Goal: Information Seeking & Learning: Learn about a topic

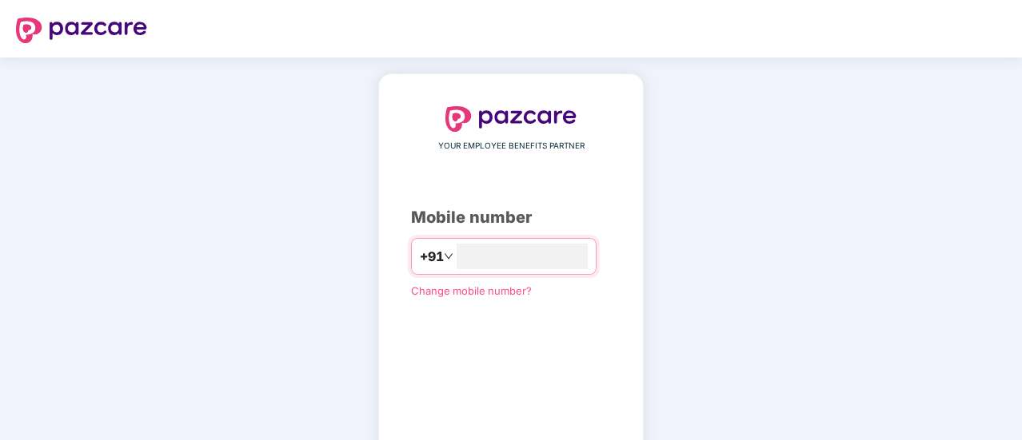
type input "**********"
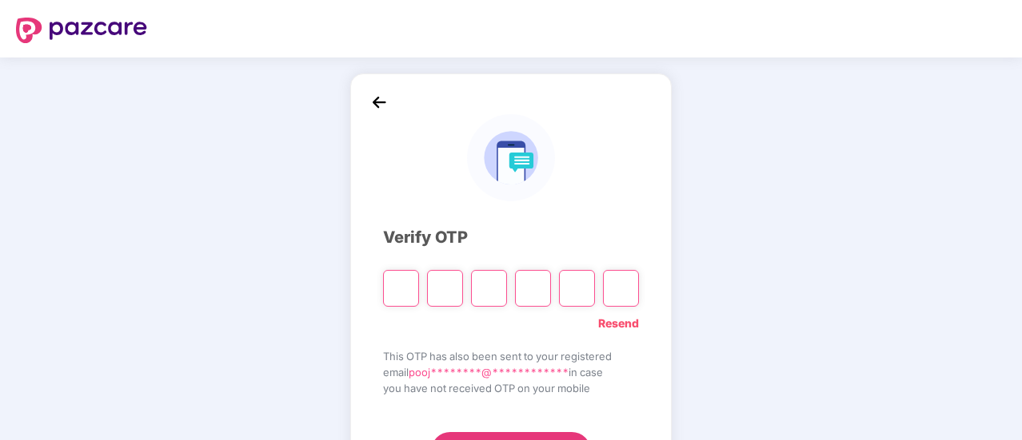
type input "*"
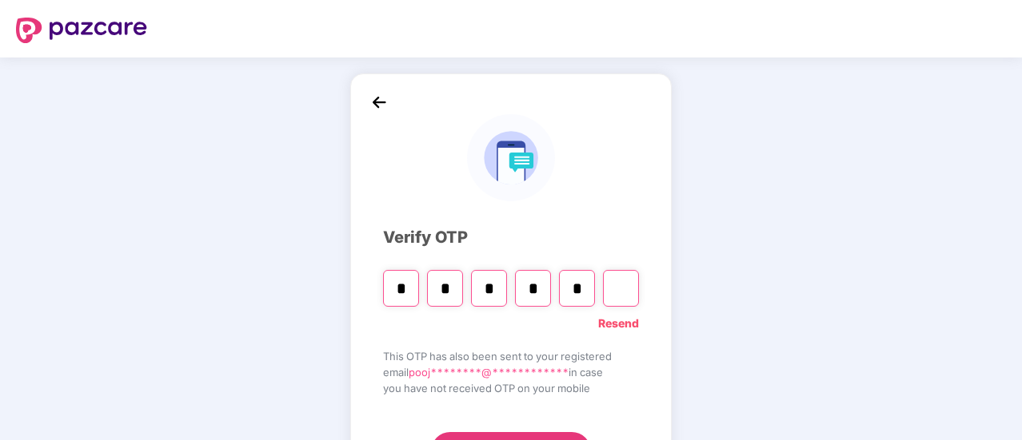
type input "*"
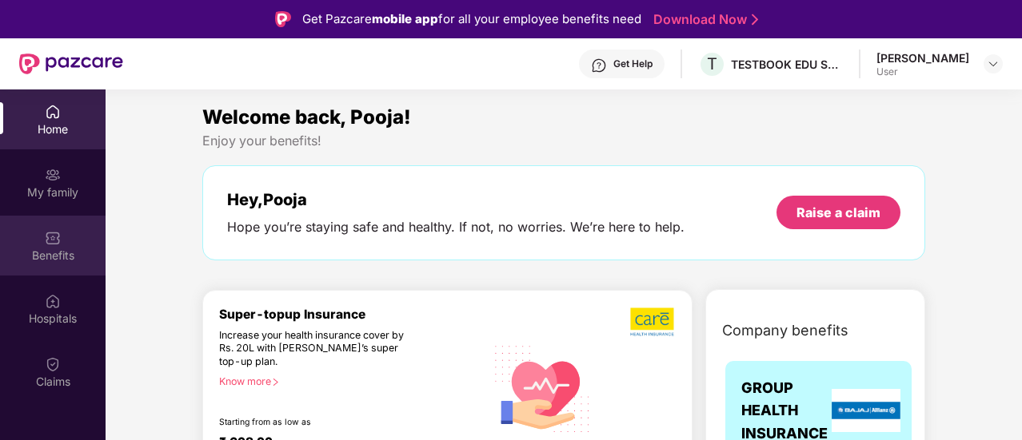
click at [70, 229] on div "Benefits" at bounding box center [53, 246] width 106 height 60
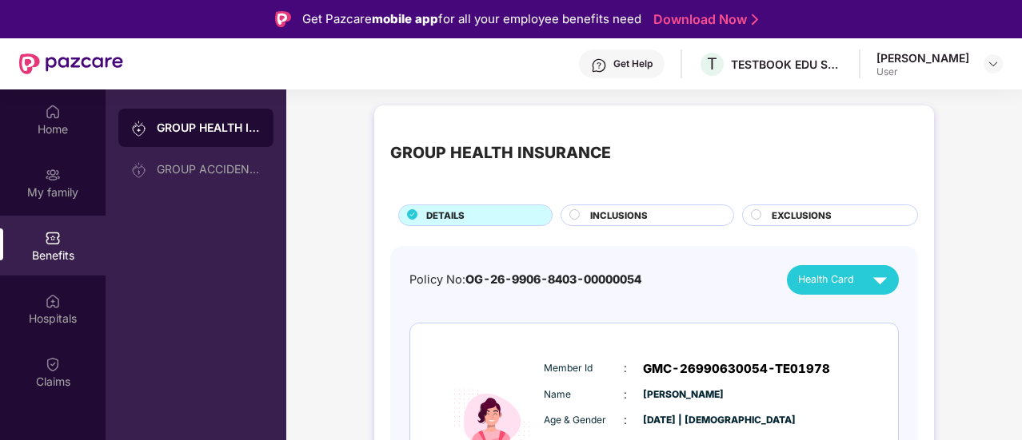
click at [217, 132] on div "GROUP HEALTH INSURANCE" at bounding box center [209, 128] width 104 height 16
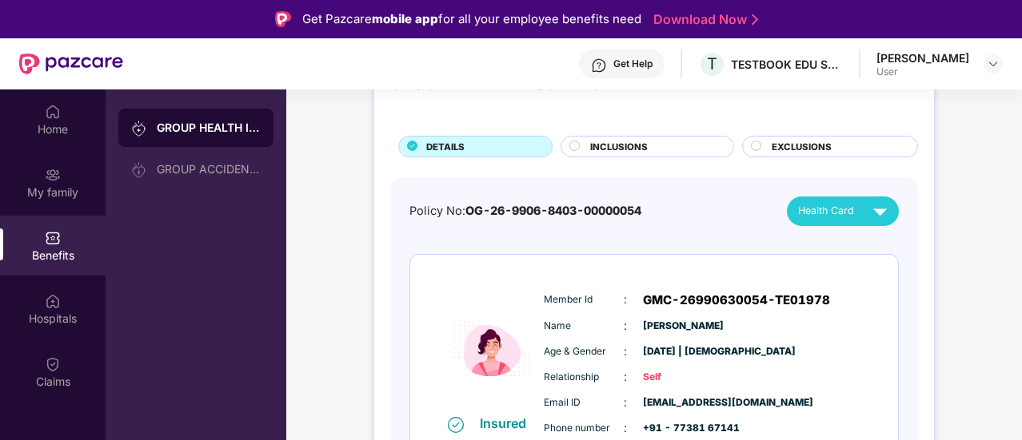
scroll to position [70, 0]
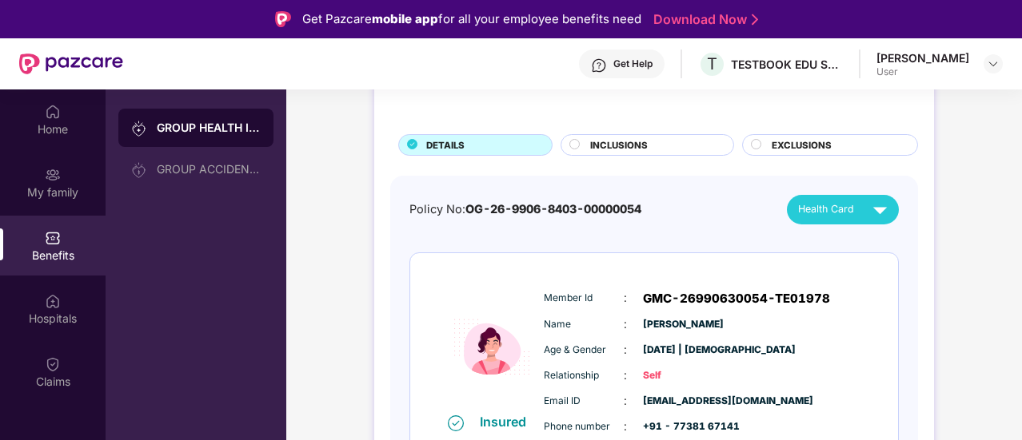
click at [653, 143] on div "INCLUSIONS" at bounding box center [653, 146] width 143 height 17
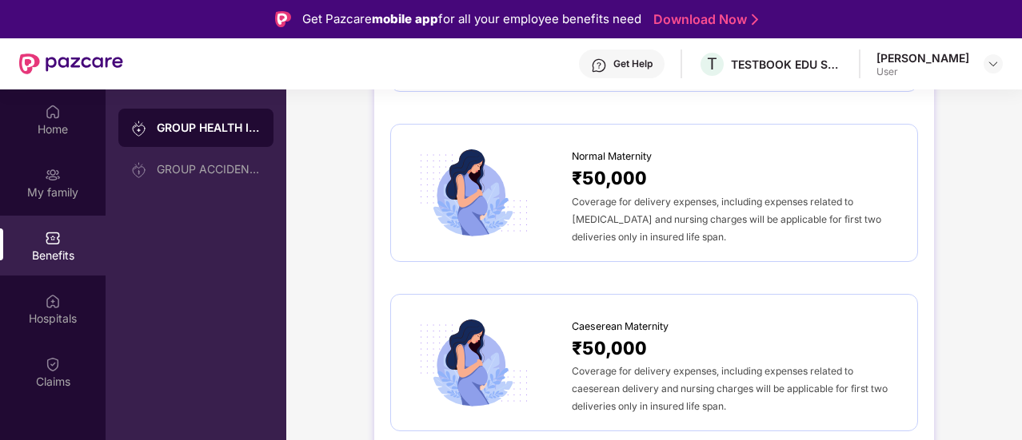
scroll to position [1512, 0]
drag, startPoint x: 580, startPoint y: 164, endPoint x: 667, endPoint y: 173, distance: 87.7
click at [667, 173] on div "₹50,000" at bounding box center [736, 177] width 329 height 28
drag, startPoint x: 683, startPoint y: 230, endPoint x: 574, endPoint y: 193, distance: 115.5
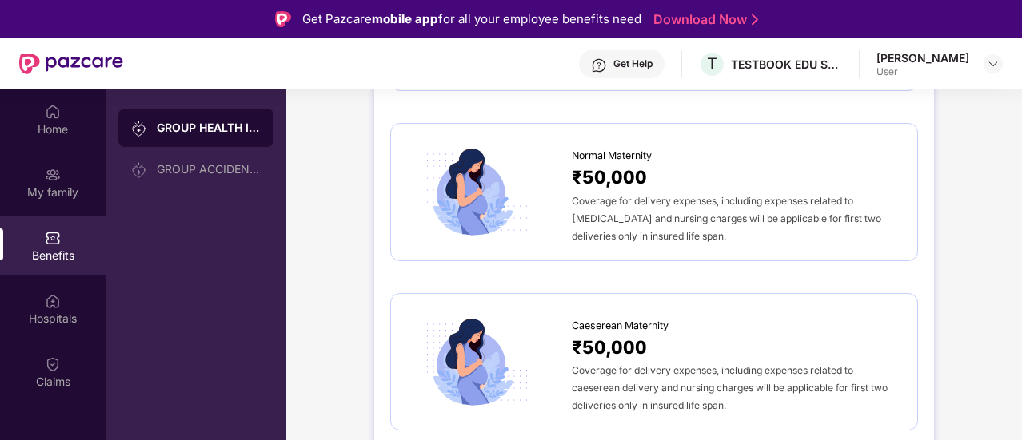
click at [574, 193] on div "Coverage for delivery expenses, including expenses related to normal delivery a…" at bounding box center [736, 218] width 329 height 53
click at [692, 237] on div "Coverage for delivery expenses, including expenses related to normal delivery a…" at bounding box center [736, 218] width 329 height 53
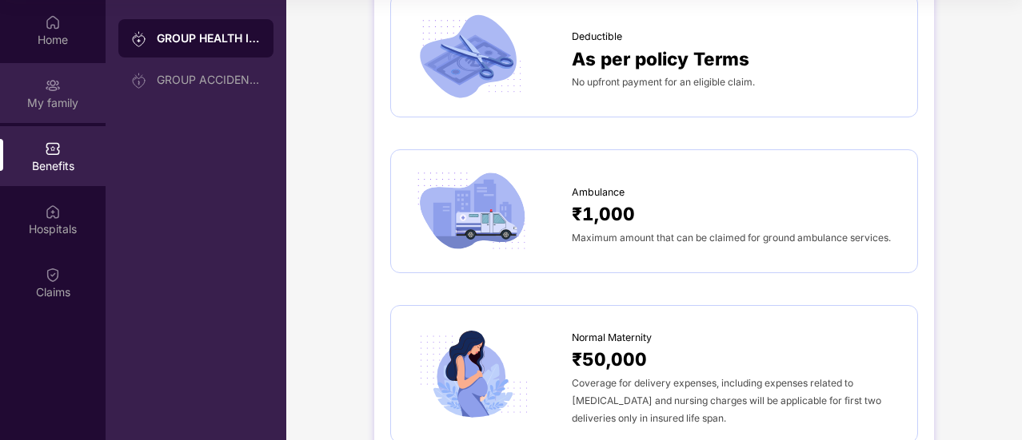
scroll to position [1233, 0]
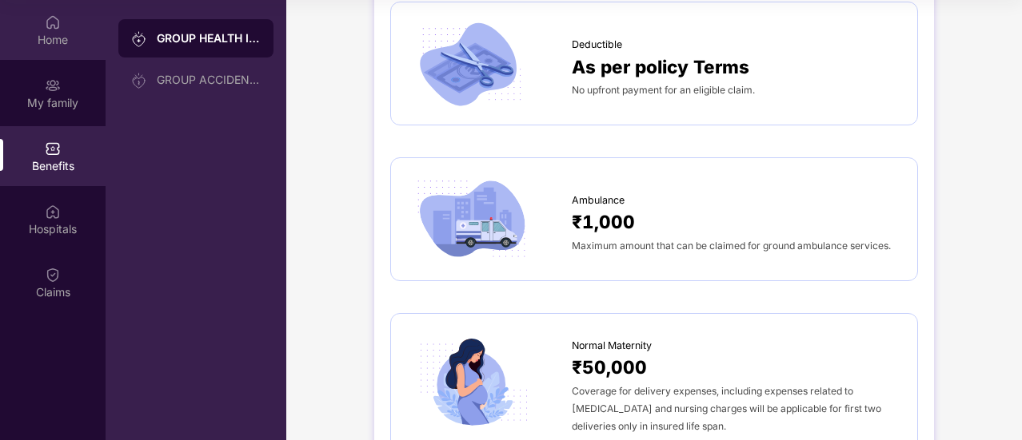
click at [44, 34] on div "Home" at bounding box center [53, 40] width 106 height 16
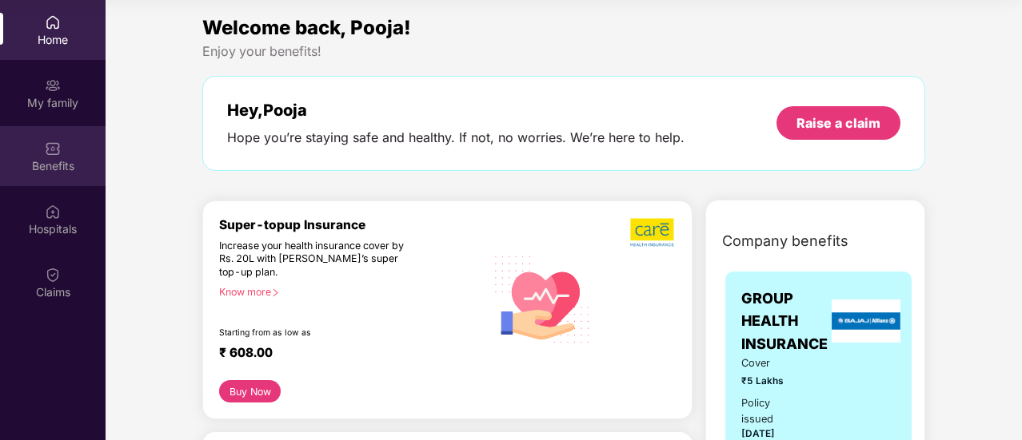
click at [53, 165] on div "Benefits" at bounding box center [53, 166] width 106 height 16
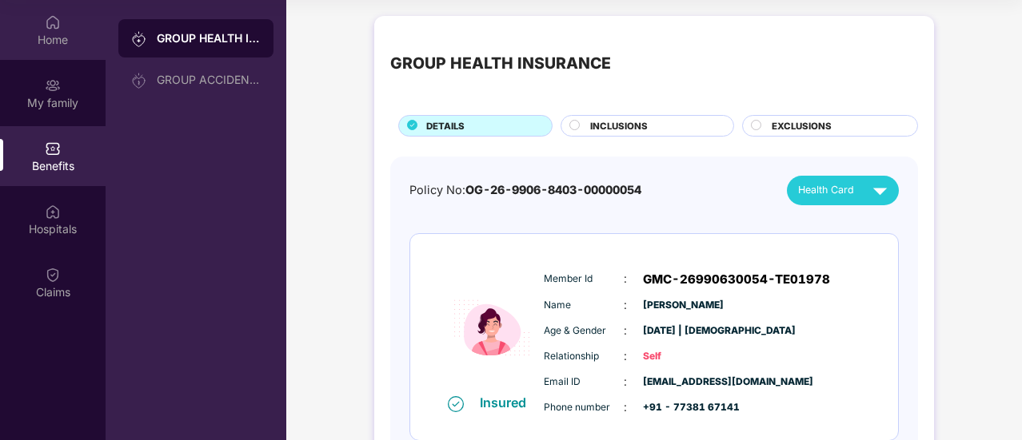
click at [54, 41] on div "Home" at bounding box center [53, 40] width 106 height 16
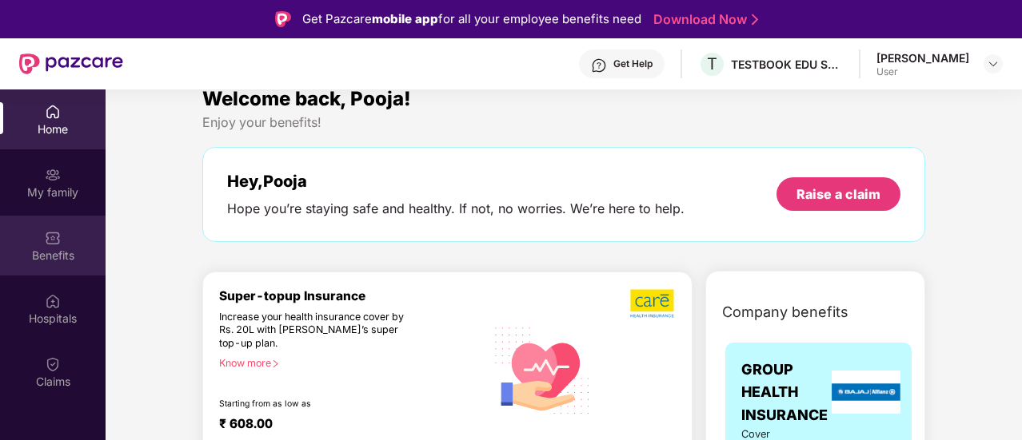
scroll to position [13, 0]
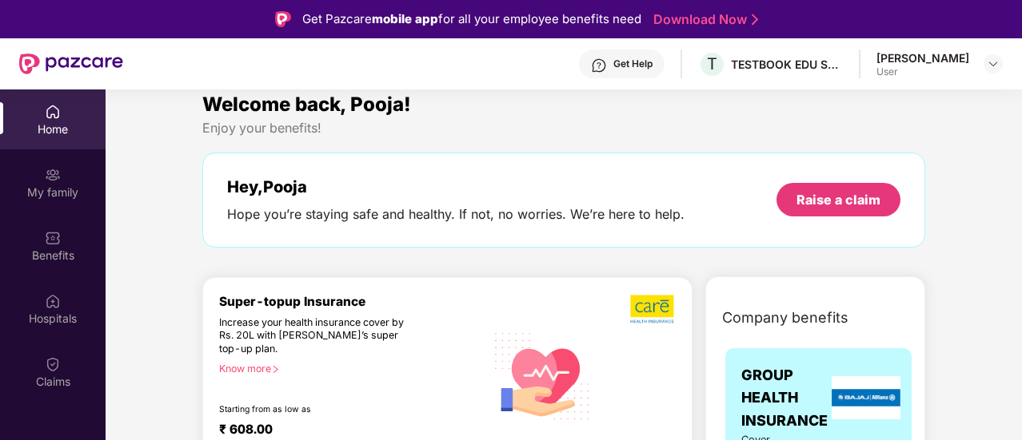
click at [43, 117] on div "Home" at bounding box center [53, 120] width 106 height 60
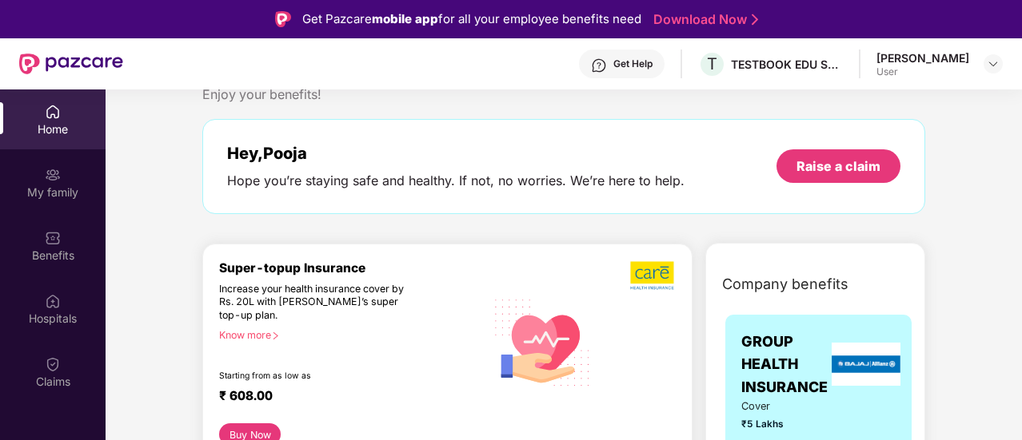
scroll to position [62, 0]
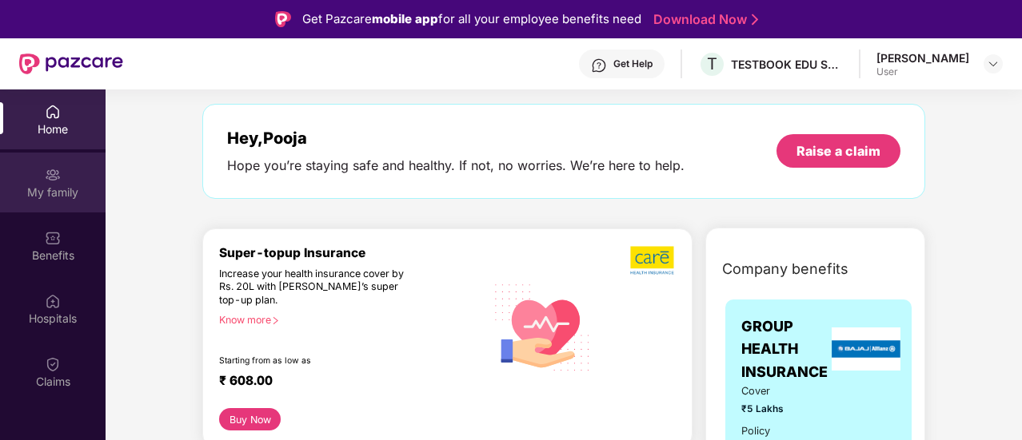
click at [86, 189] on div "My family" at bounding box center [53, 193] width 106 height 16
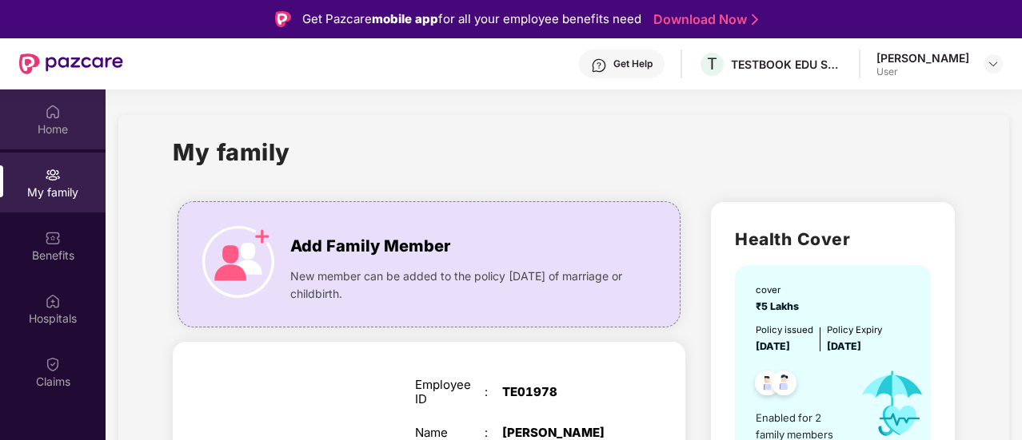
click at [36, 139] on div "Home" at bounding box center [53, 120] width 106 height 60
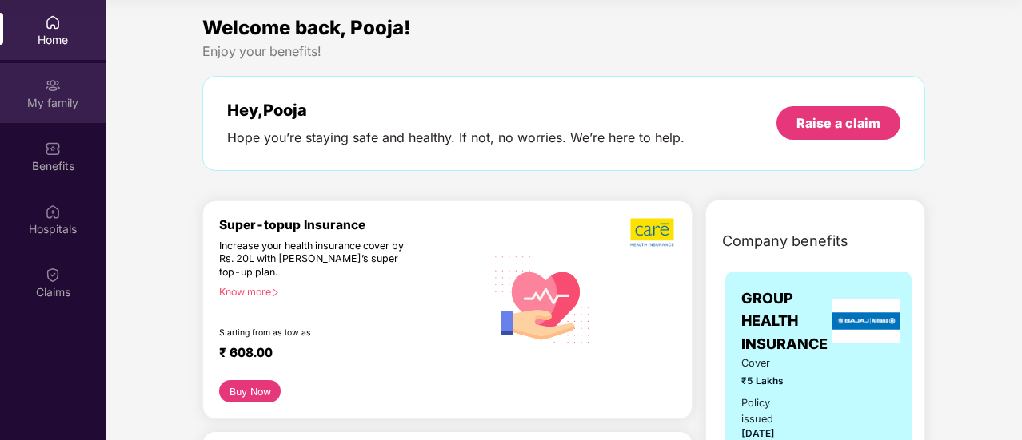
click at [16, 97] on div "My family" at bounding box center [53, 103] width 106 height 16
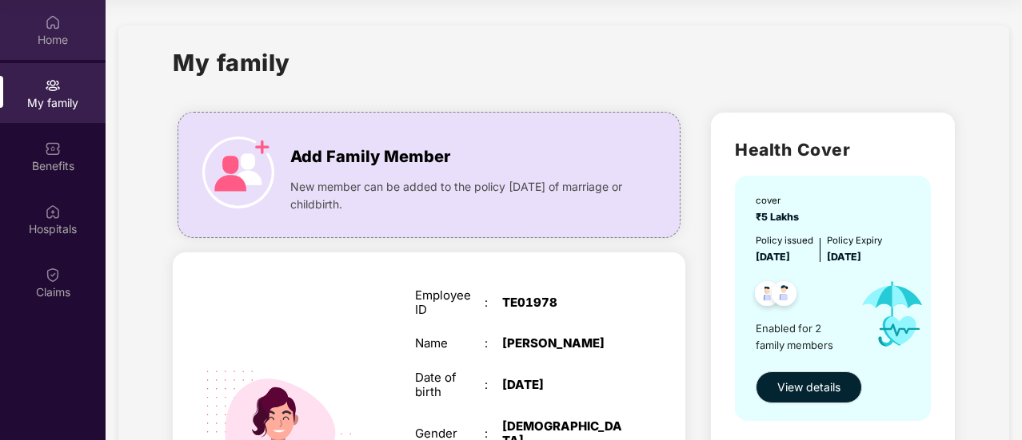
click at [64, 32] on div "Home" at bounding box center [53, 40] width 106 height 16
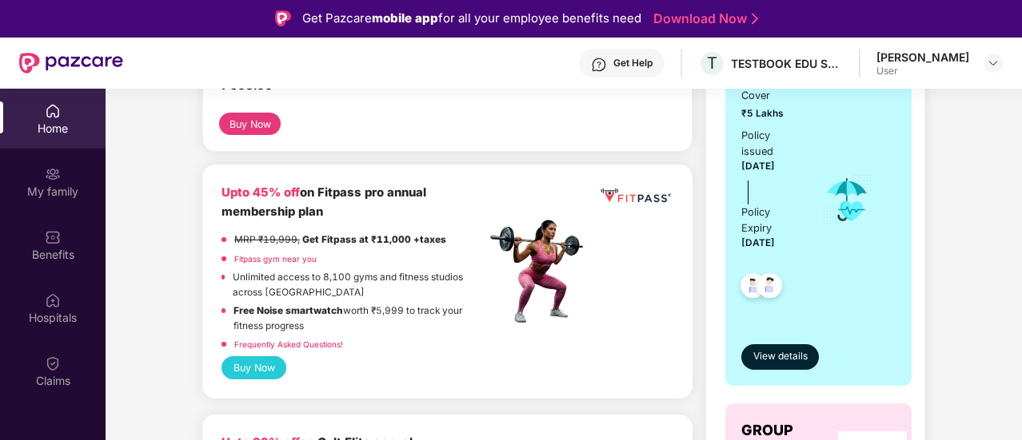
scroll to position [357, 0]
click at [382, 223] on div "Upto 45% off on Fitpass pro annual membership plan MRP ₹19,999, Get Fitpass at …" at bounding box center [353, 269] width 264 height 173
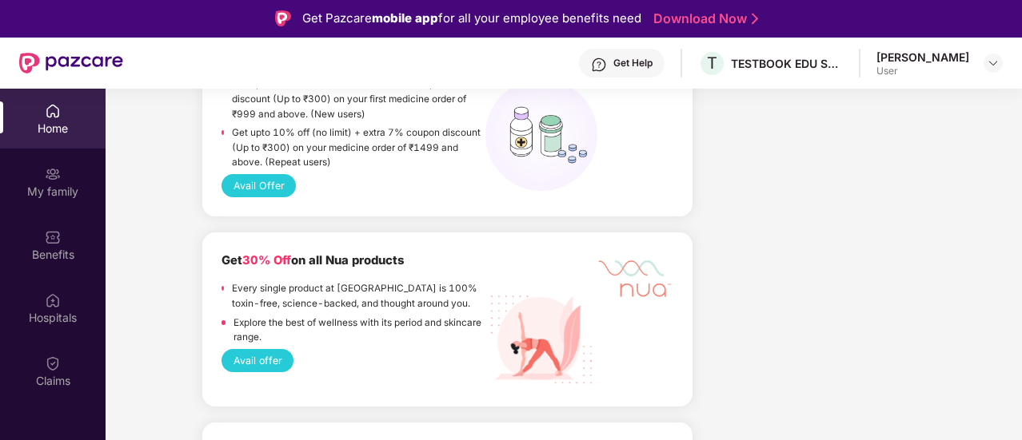
scroll to position [1237, 0]
click at [384, 281] on p "Every single product at [GEOGRAPHIC_DATA] is 100% toxin-free, science-backed, a…" at bounding box center [358, 296] width 253 height 30
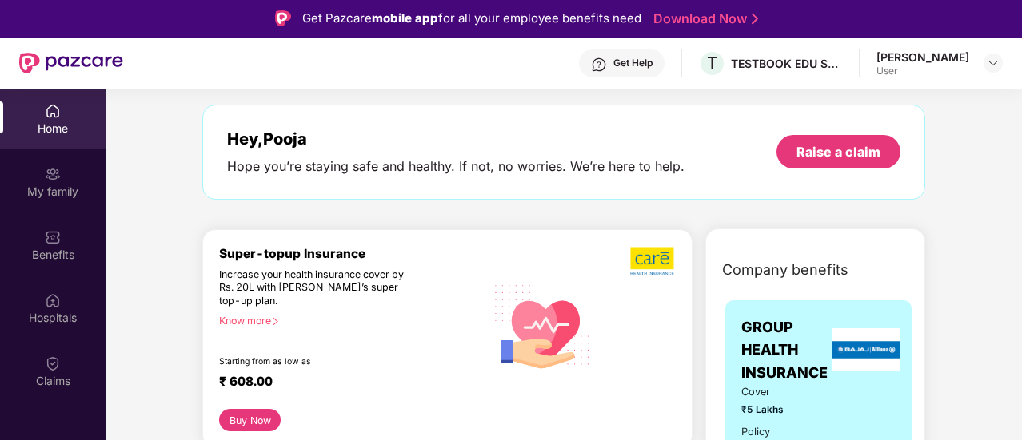
scroll to position [0, 0]
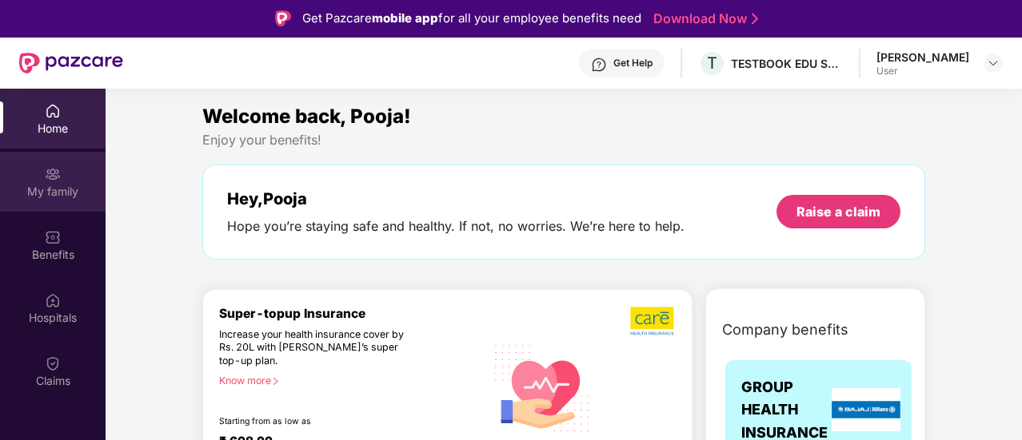
click at [75, 190] on div "My family" at bounding box center [53, 192] width 106 height 16
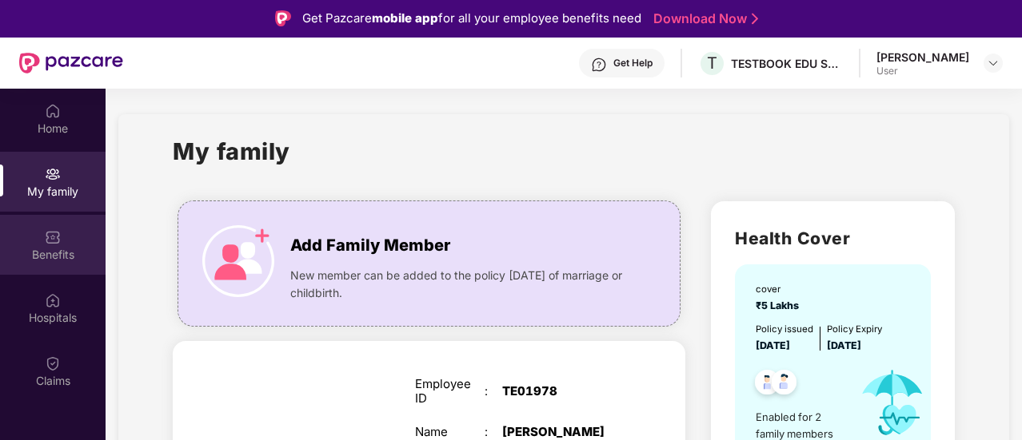
click at [76, 228] on div "Benefits" at bounding box center [53, 245] width 106 height 60
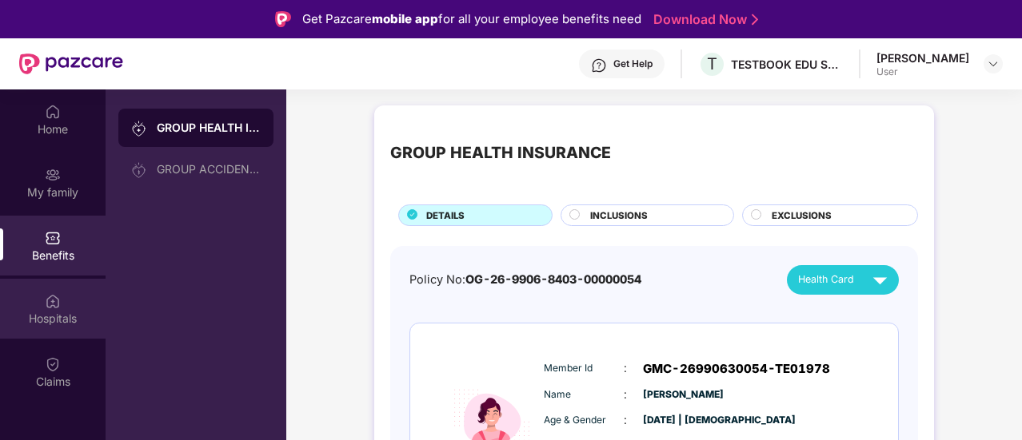
click at [53, 293] on img at bounding box center [53, 301] width 16 height 16
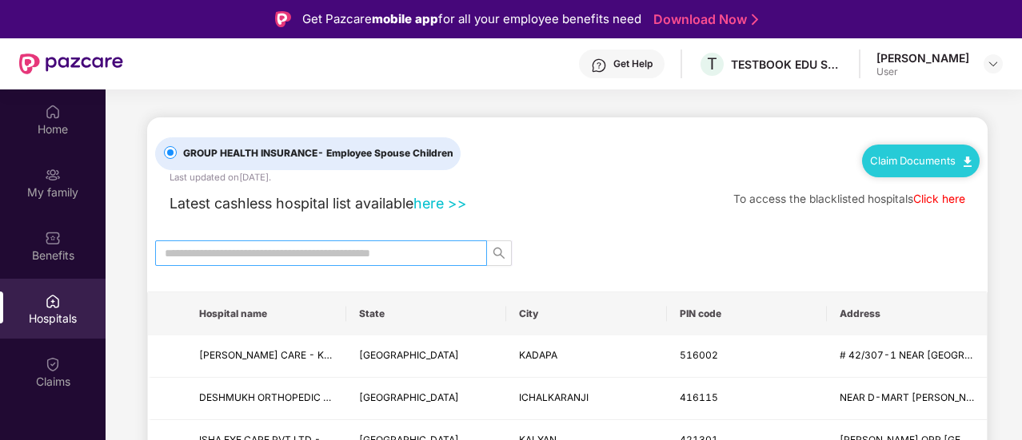
click at [213, 248] on input "text" at bounding box center [315, 254] width 300 height 18
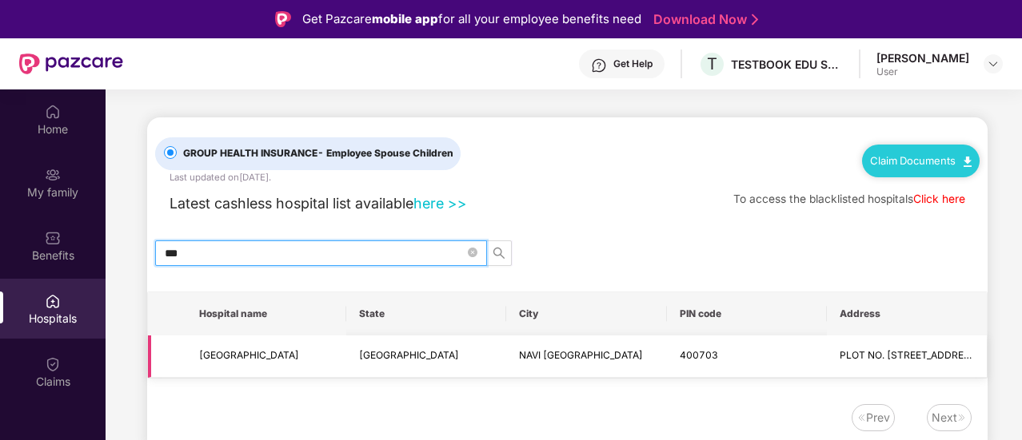
type input "***"
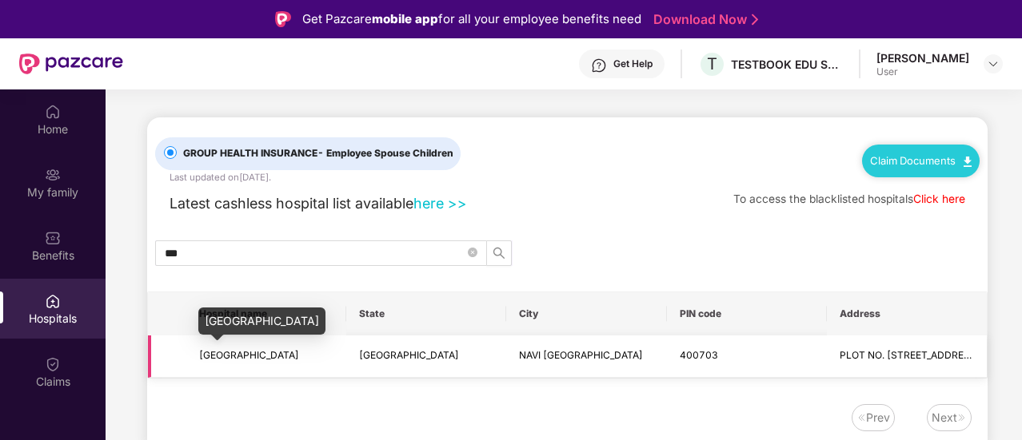
click at [209, 356] on span "PKC HOSPITAL" at bounding box center [249, 355] width 100 height 12
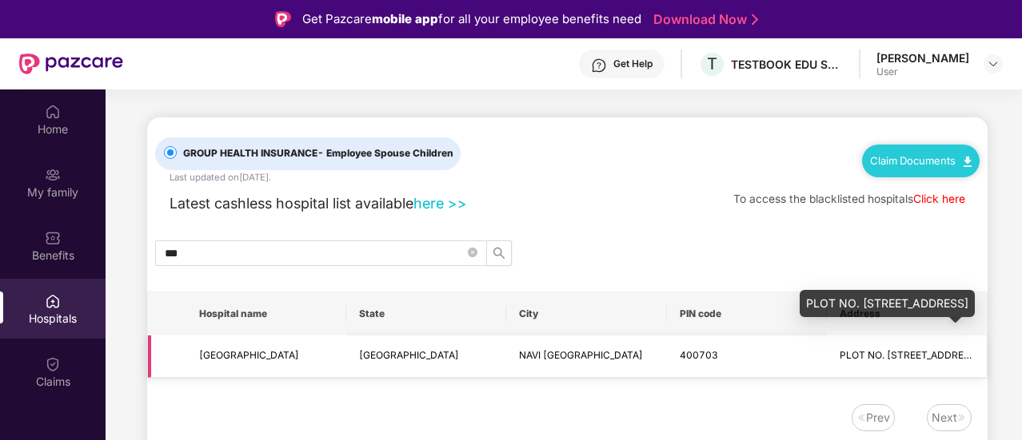
click at [893, 359] on span "PLOT NO. 57, SECTOR 15 A, VASHI" at bounding box center [909, 355] width 141 height 12
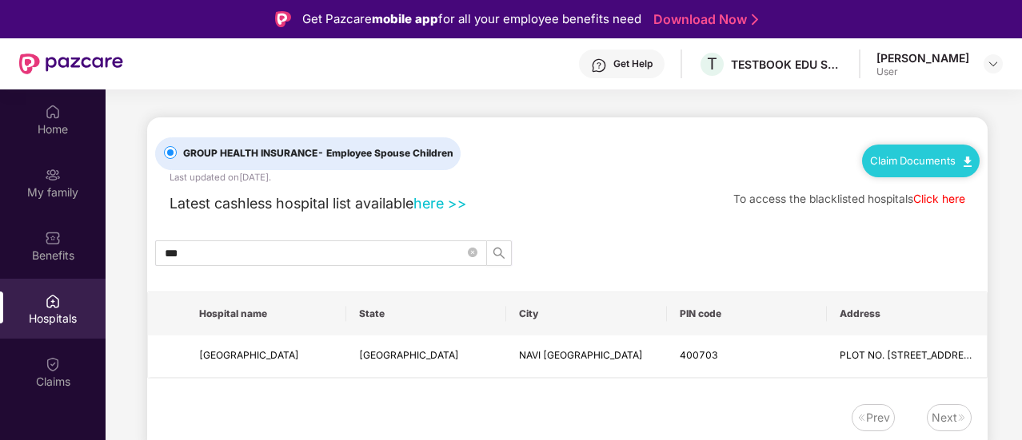
click at [924, 154] on link "Claim Documents" at bounding box center [921, 160] width 102 height 13
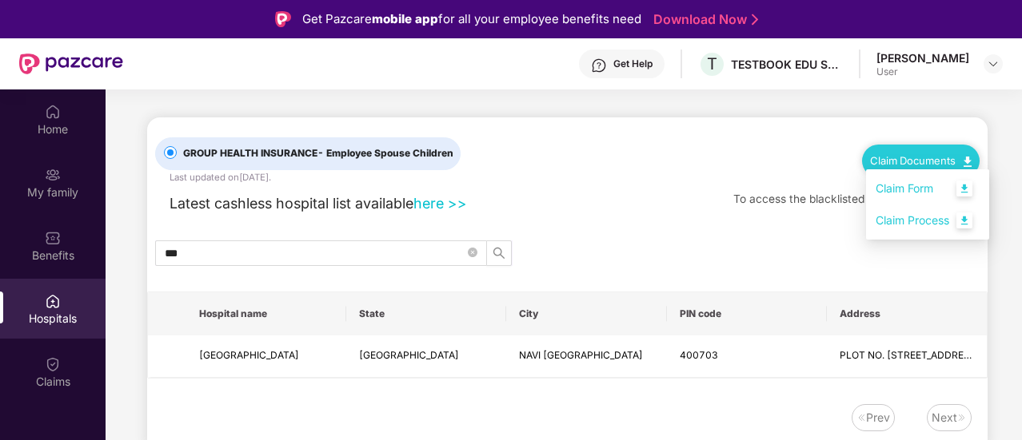
click at [619, 223] on div "GROUP HEALTH INSURANCE - Employee Spouse Children Last updated on 16 Sep 2025 .…" at bounding box center [567, 283] width 840 height 330
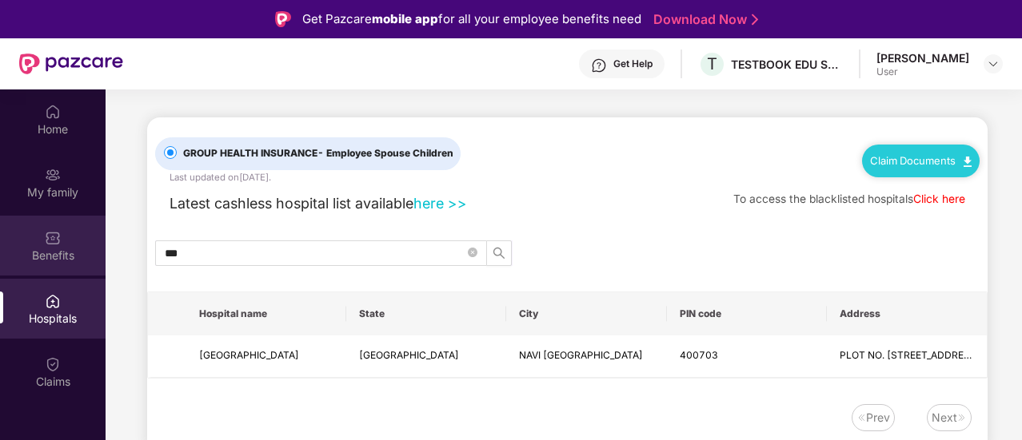
click at [73, 237] on div "Benefits" at bounding box center [53, 246] width 106 height 60
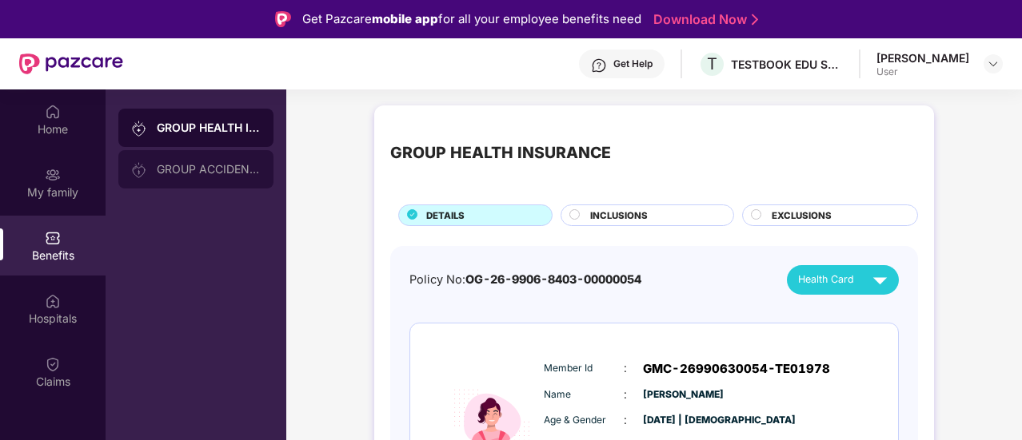
click at [157, 163] on div "GROUP ACCIDENTAL INSURANCE" at bounding box center [209, 169] width 104 height 13
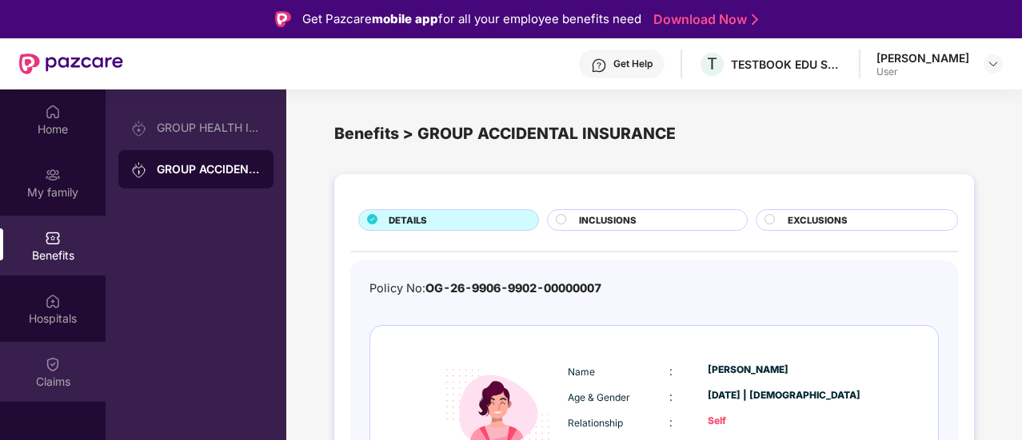
click at [53, 365] on img at bounding box center [53, 365] width 16 height 16
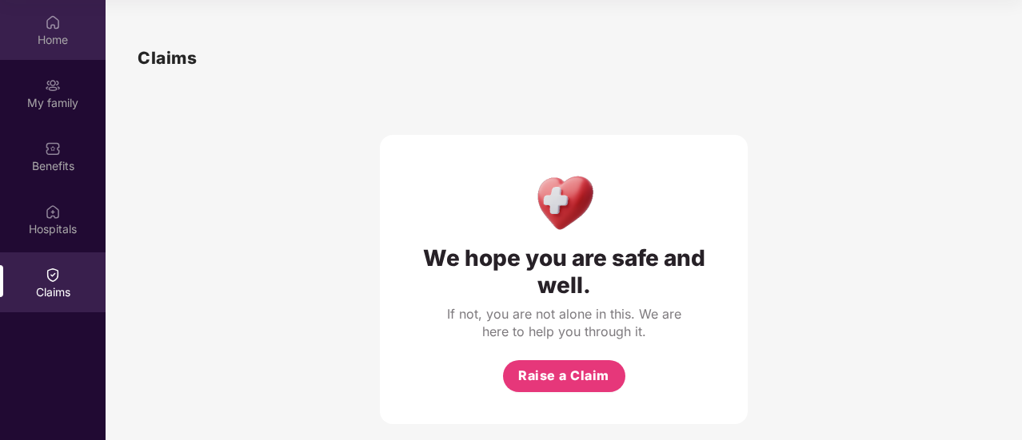
click at [67, 30] on div "Home" at bounding box center [53, 30] width 106 height 60
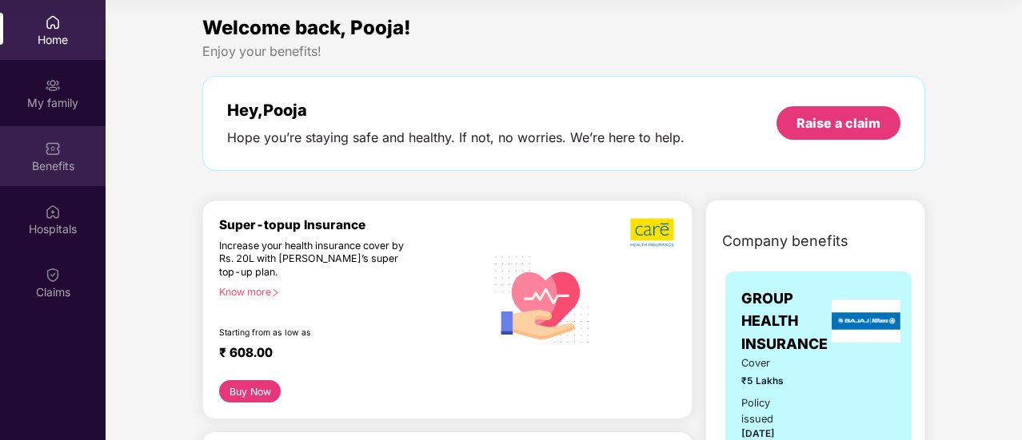
click at [58, 170] on div "Benefits" at bounding box center [53, 166] width 106 height 16
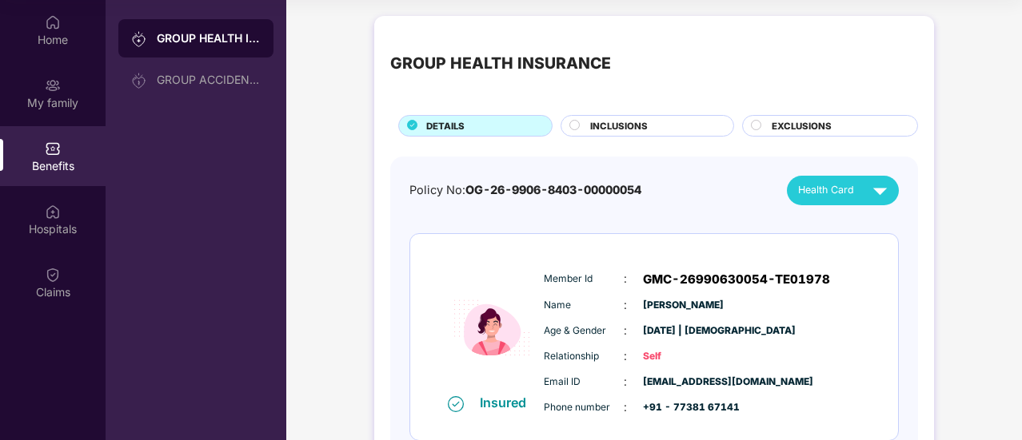
click at [48, 157] on div "Benefits" at bounding box center [53, 156] width 106 height 60
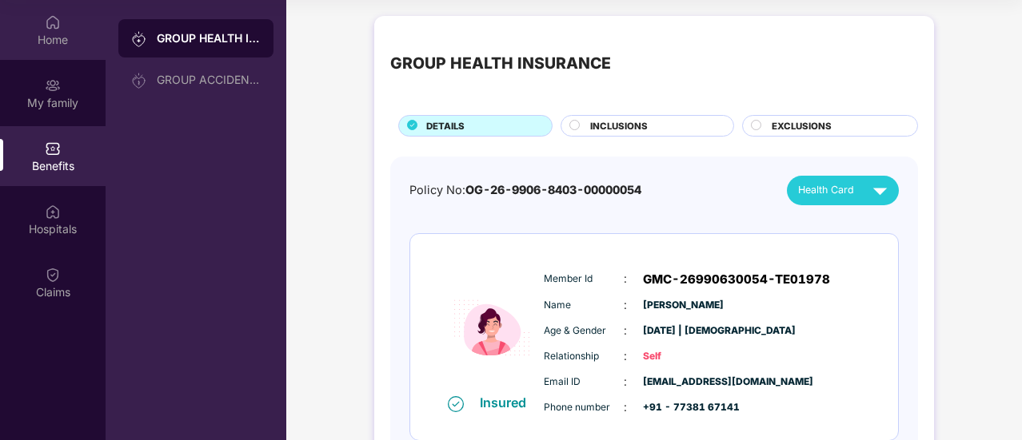
click at [46, 29] on img at bounding box center [53, 22] width 16 height 16
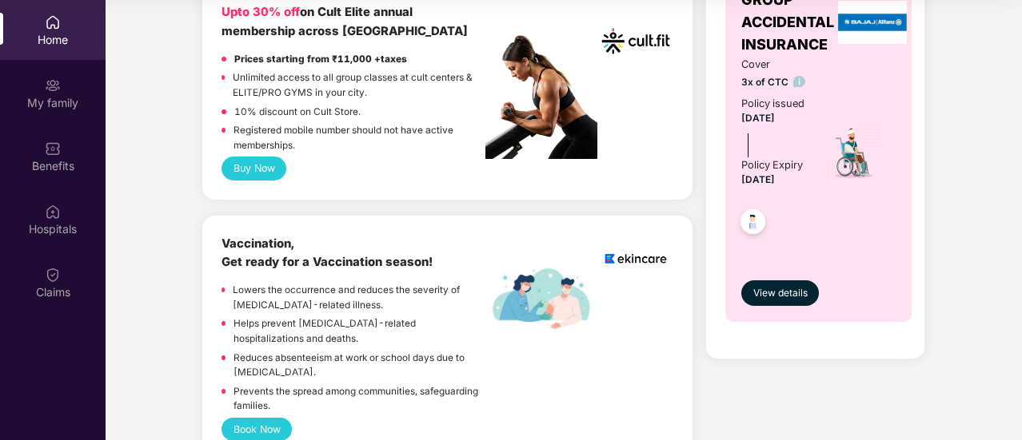
scroll to position [698, 0]
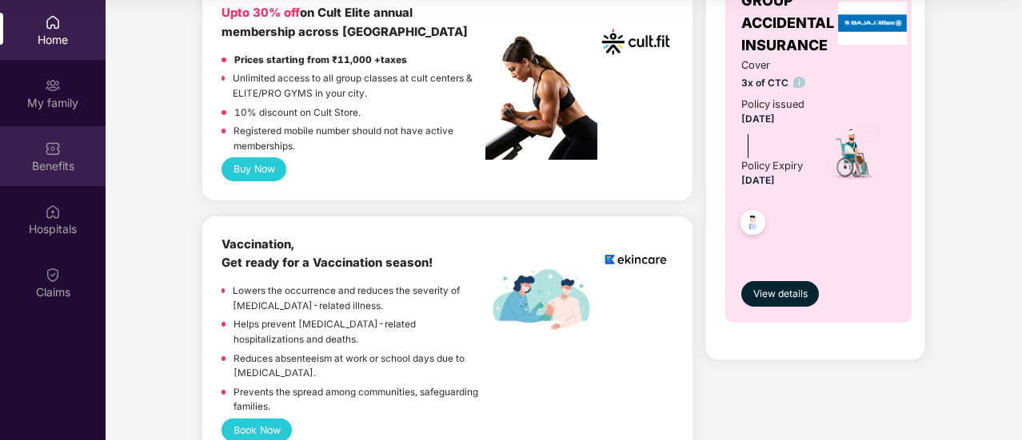
click at [51, 163] on div "Benefits" at bounding box center [53, 166] width 106 height 16
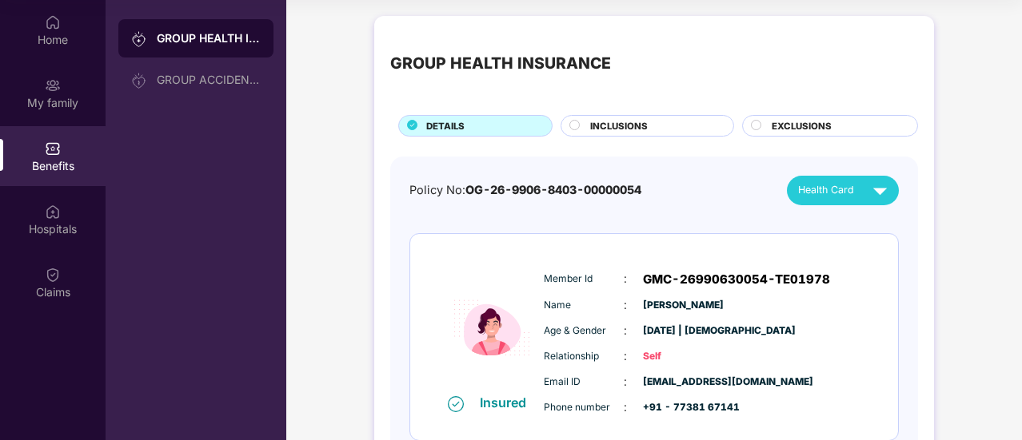
click at [606, 133] on div "INCLUSIONS" at bounding box center [653, 127] width 143 height 17
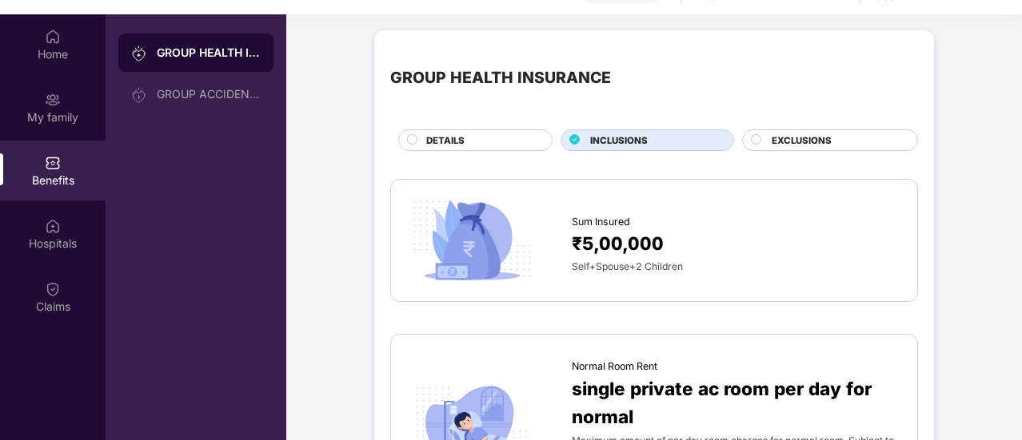
scroll to position [90, 0]
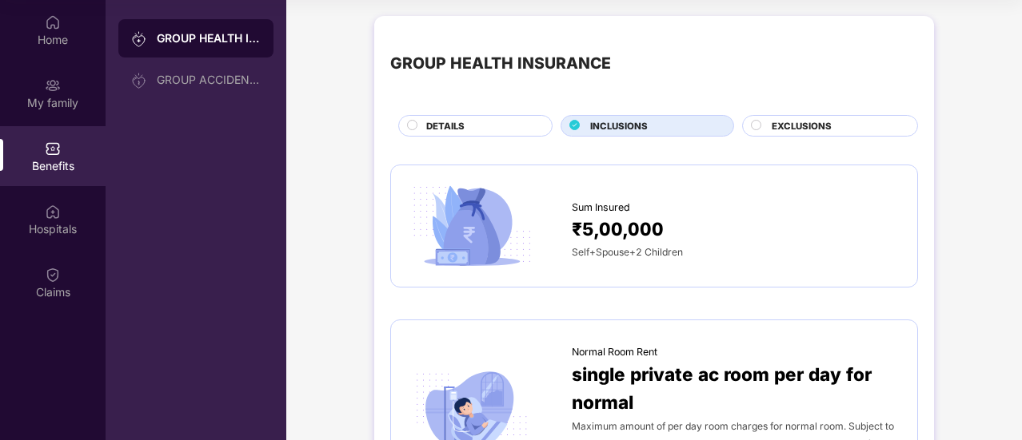
click at [816, 131] on span "EXCLUSIONS" at bounding box center [801, 126] width 60 height 14
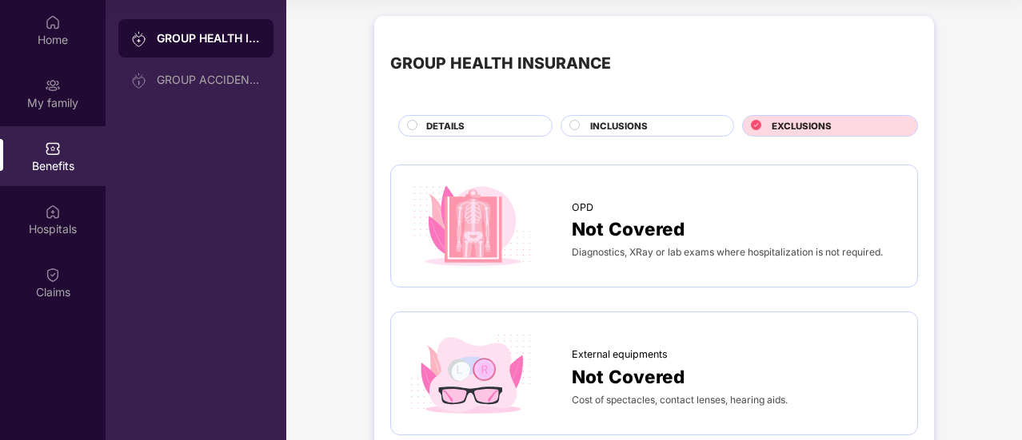
click at [816, 131] on span "EXCLUSIONS" at bounding box center [801, 126] width 60 height 14
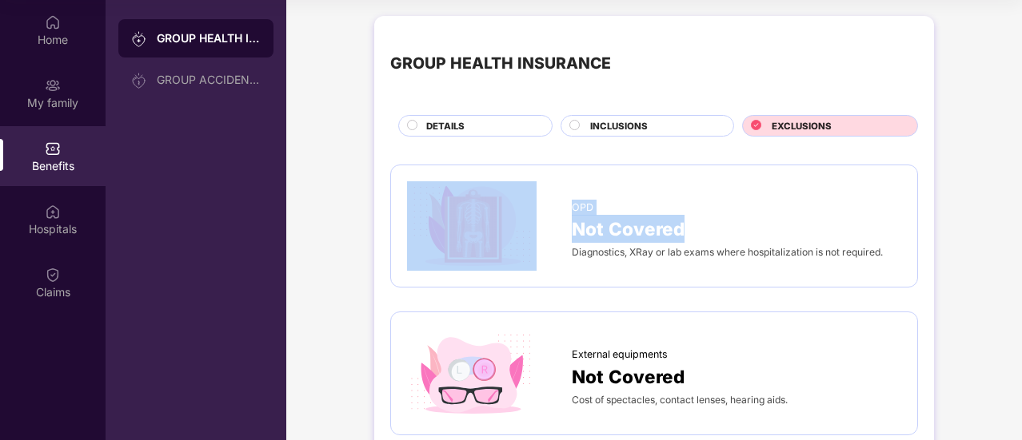
drag, startPoint x: 569, startPoint y: 225, endPoint x: 732, endPoint y: 233, distance: 163.3
click at [732, 233] on div "OPD Not Covered Diagnostics, XRay or lab exams where hospitalization is not req…" at bounding box center [654, 226] width 494 height 90
click at [732, 233] on div "Not Covered" at bounding box center [736, 229] width 329 height 28
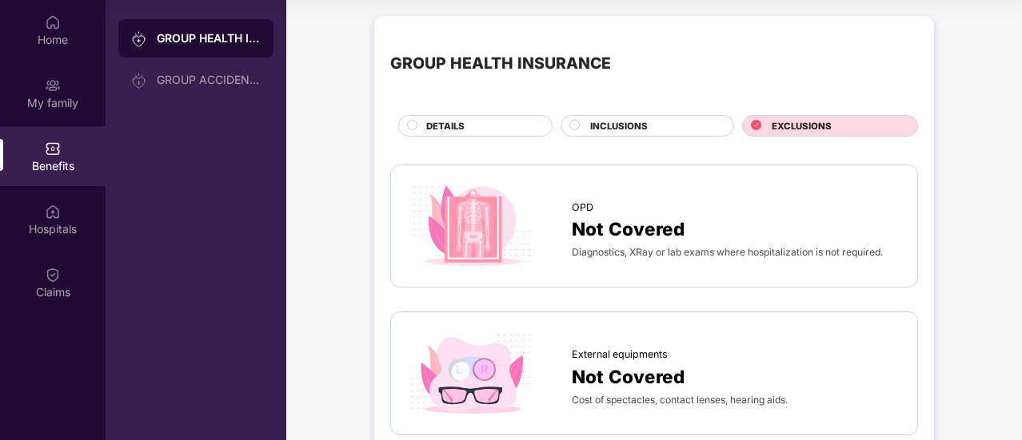
scroll to position [60, 0]
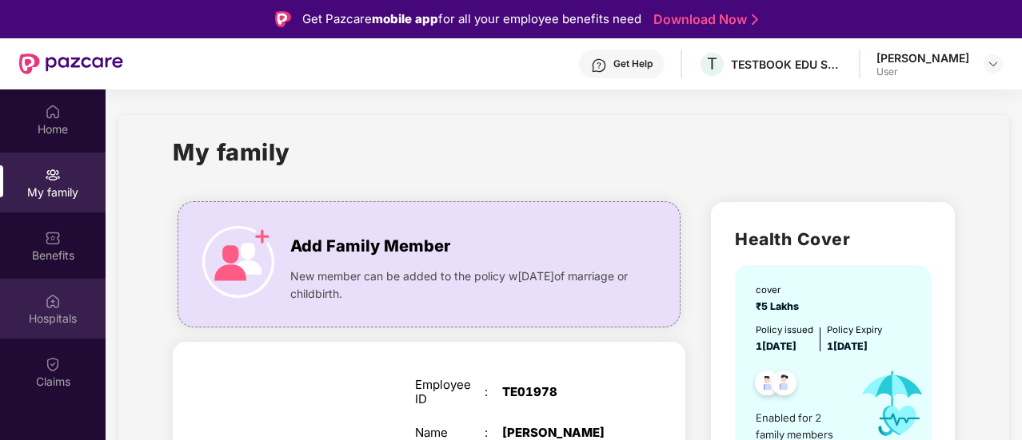
click at [44, 305] on div "Hospitals" at bounding box center [53, 309] width 106 height 60
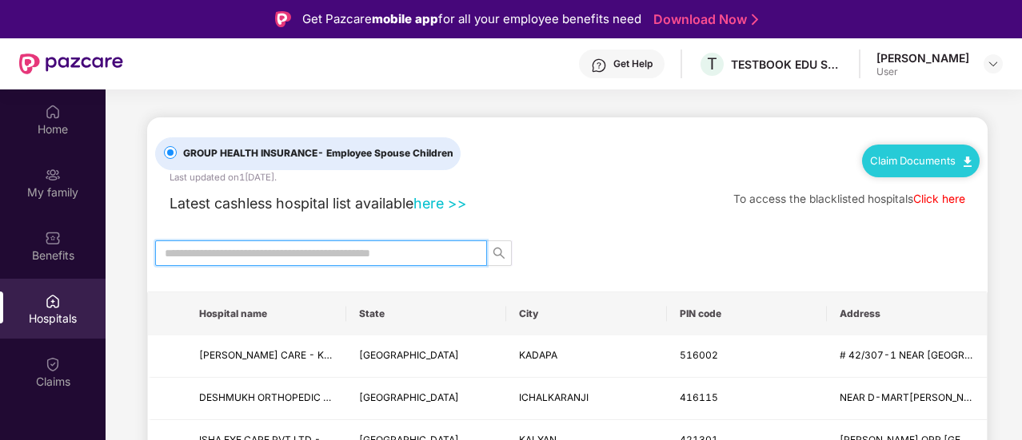
click at [190, 247] on input "text" at bounding box center [315, 254] width 300 height 18
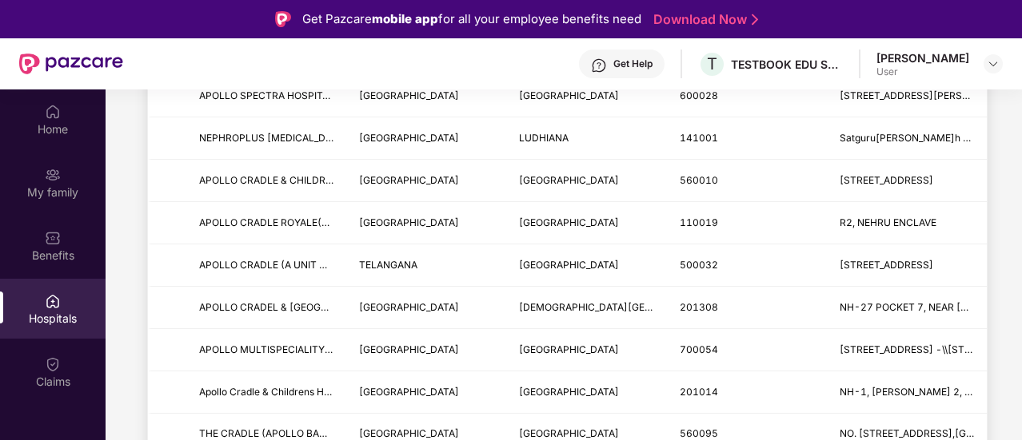
scroll to position [1724, 0]
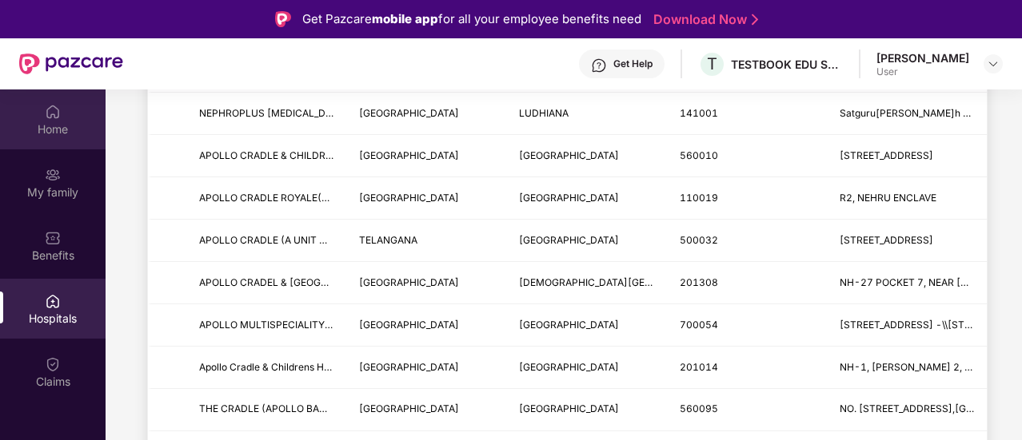
type input "******"
click at [64, 106] on div "Home" at bounding box center [53, 120] width 106 height 60
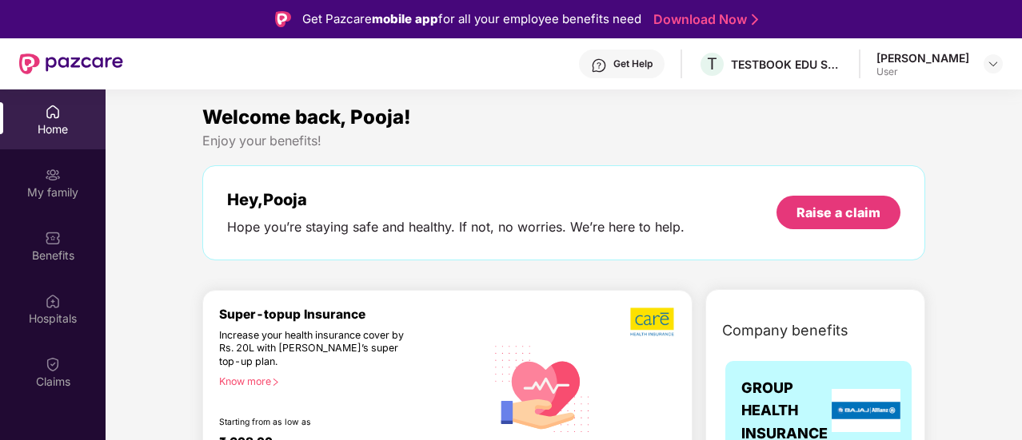
click at [74, 118] on div "Home" at bounding box center [53, 120] width 106 height 60
click at [61, 129] on div "Home" at bounding box center [53, 130] width 106 height 16
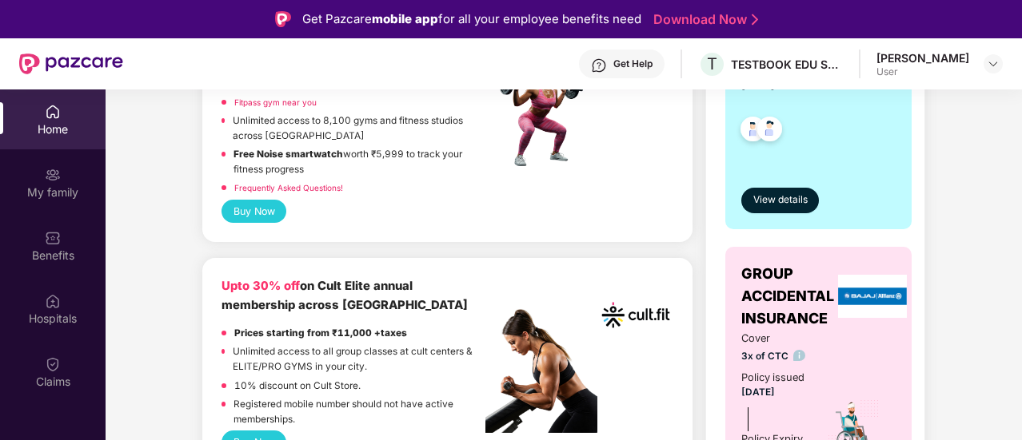
scroll to position [500, 0]
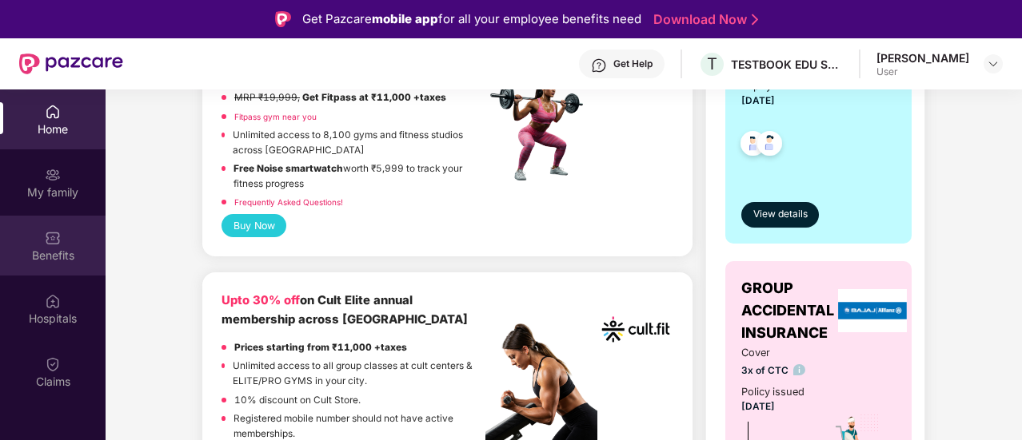
click at [50, 241] on img at bounding box center [53, 238] width 16 height 16
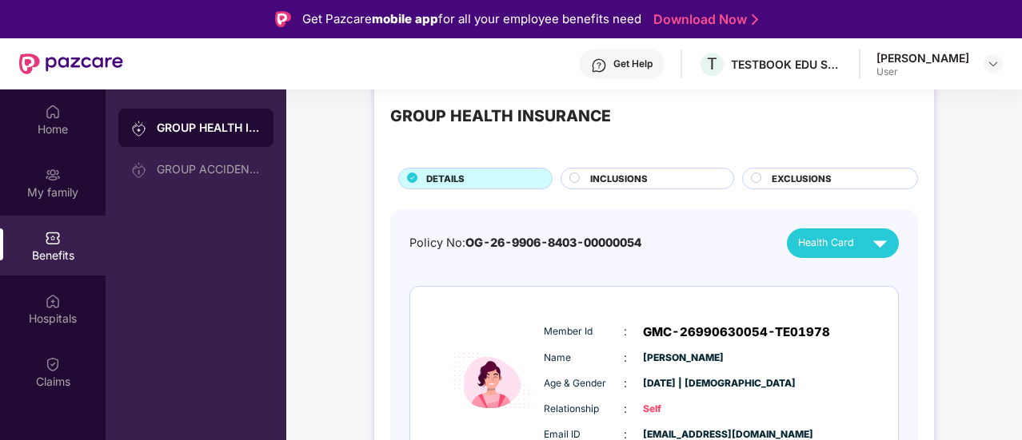
scroll to position [15, 0]
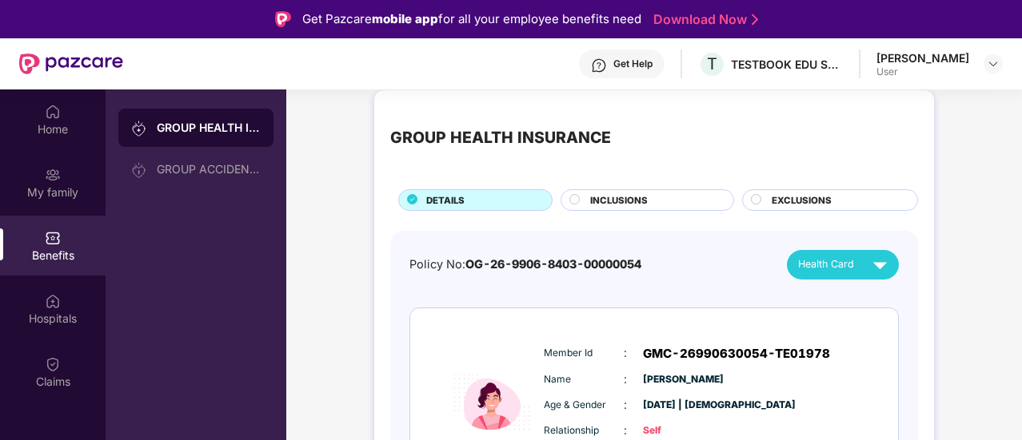
click at [658, 201] on div "INCLUSIONS" at bounding box center [653, 201] width 143 height 17
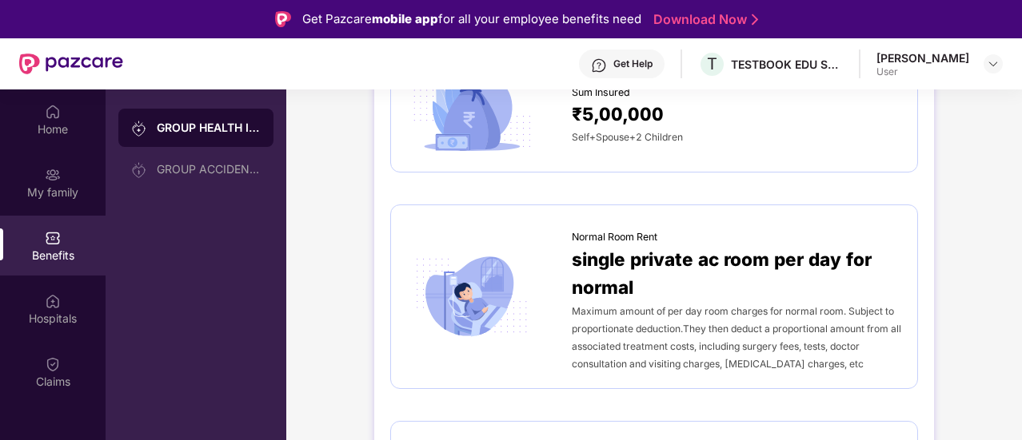
scroll to position [203, 0]
